Goal: Task Accomplishment & Management: Manage account settings

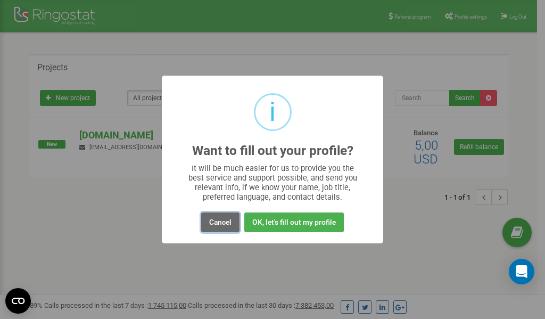
click at [225, 222] on button "Cancel" at bounding box center [220, 223] width 38 height 20
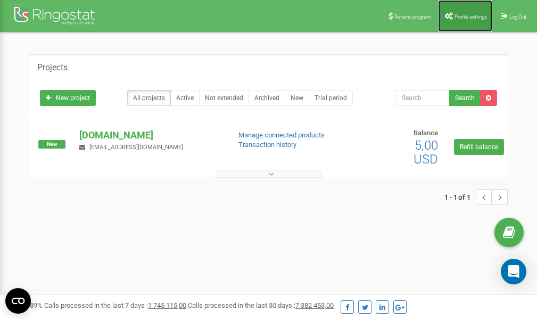
click at [470, 18] on span "Profile settings" at bounding box center [471, 17] width 32 height 6
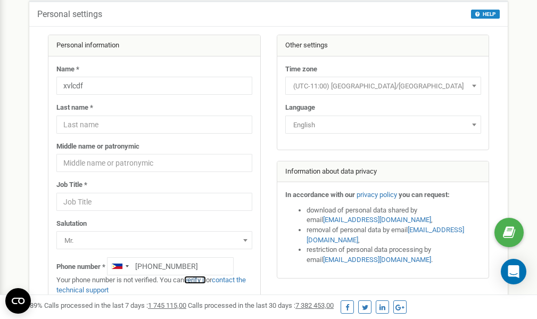
click at [199, 281] on link "verify it" at bounding box center [195, 280] width 22 height 8
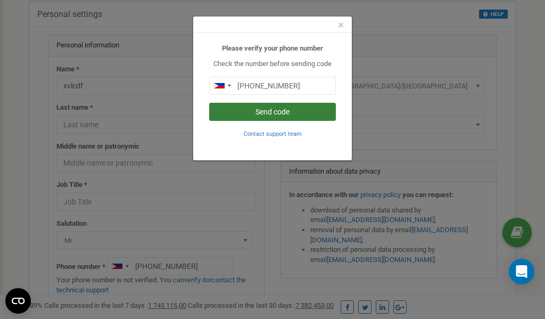
click at [287, 110] on button "Send code" at bounding box center [272, 112] width 127 height 18
